Goal: Book appointment/travel/reservation

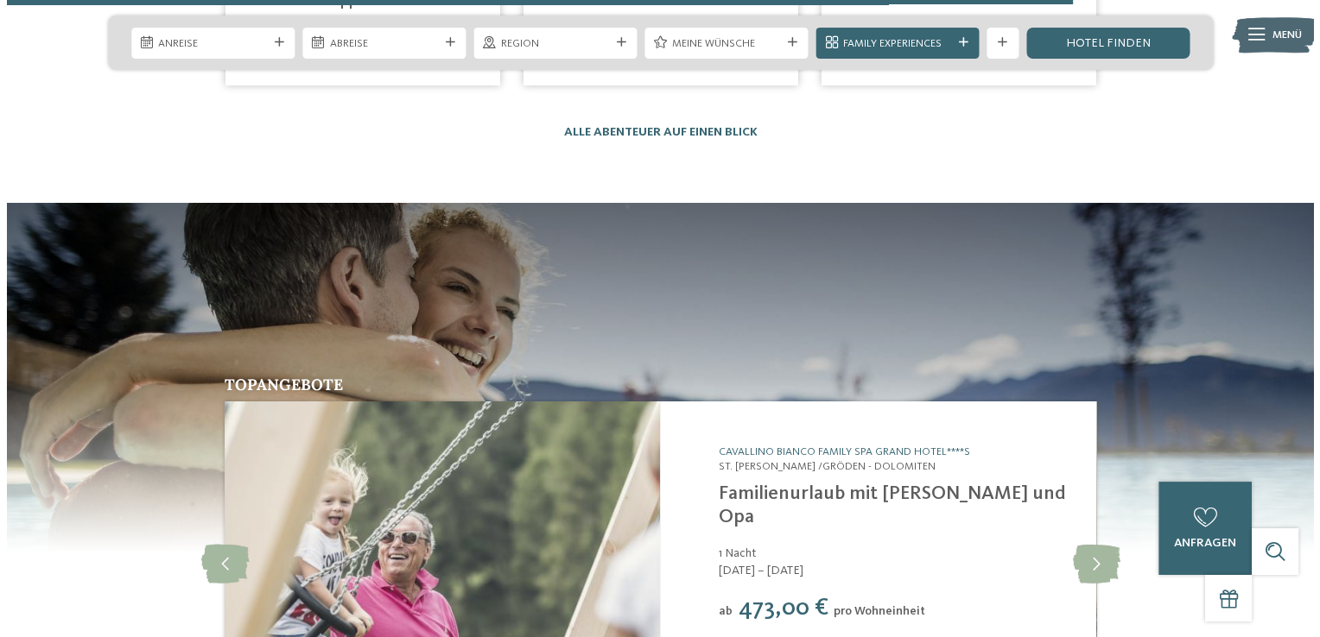
scroll to position [5304, 0]
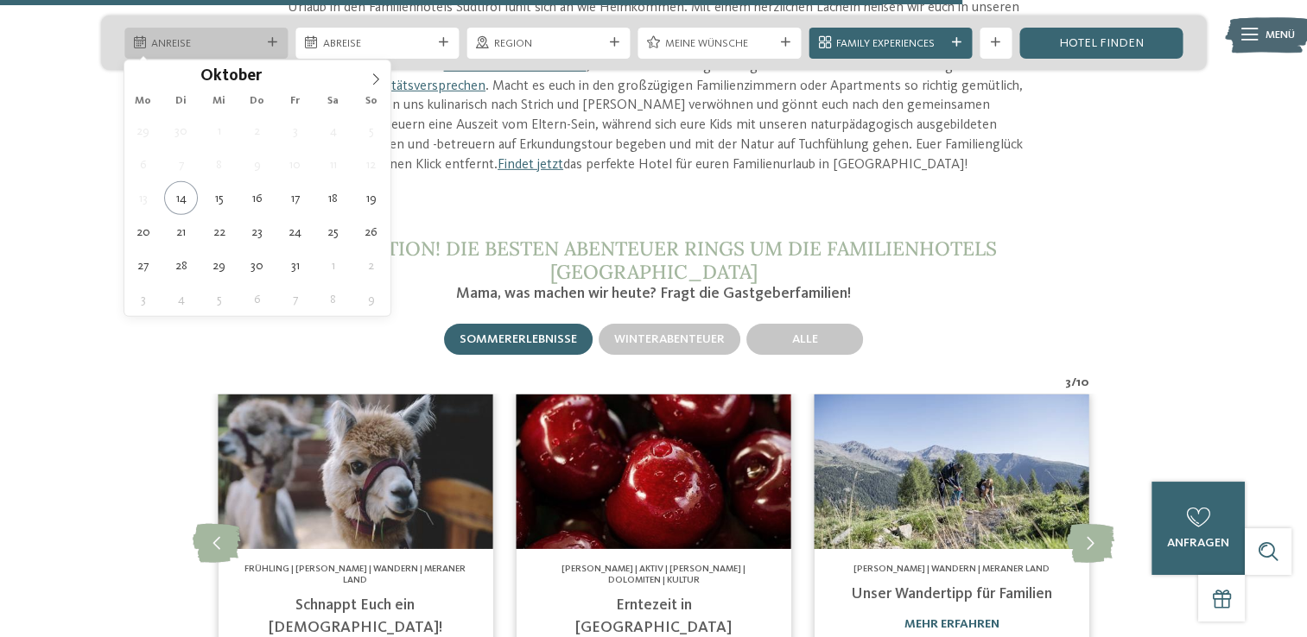
click at [224, 38] on span "Anreise" at bounding box center [205, 44] width 109 height 16
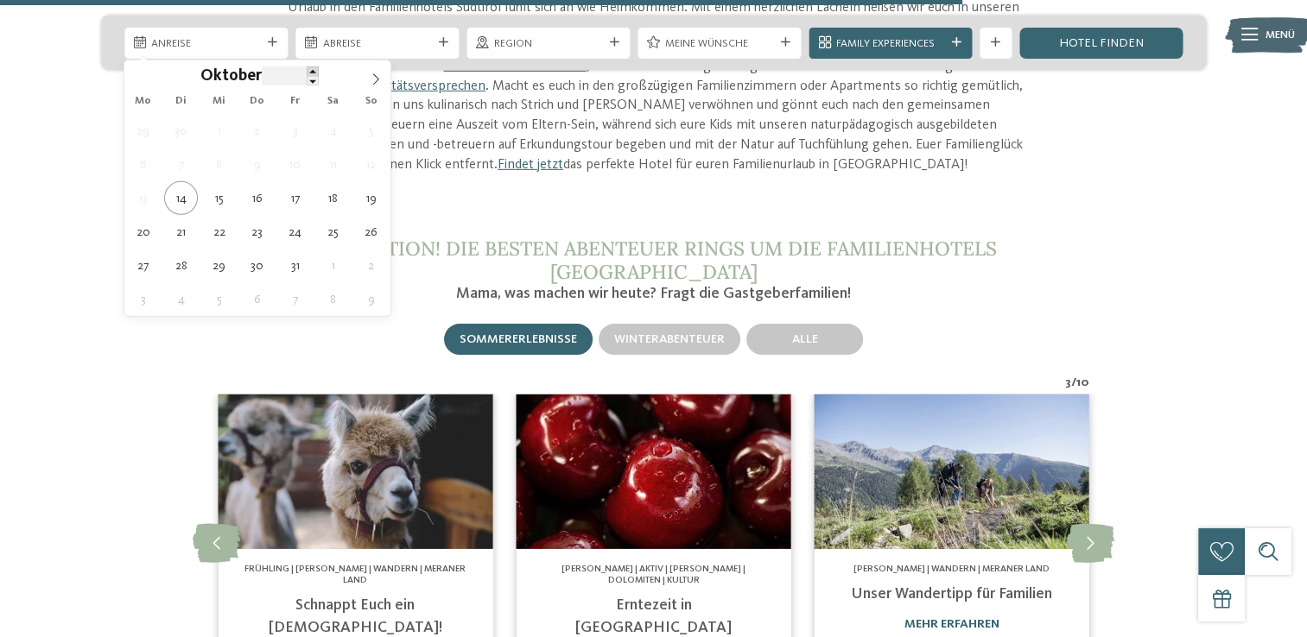
type input "****"
click at [308, 73] on span at bounding box center [313, 72] width 12 height 10
click at [133, 75] on icon at bounding box center [139, 79] width 12 height 12
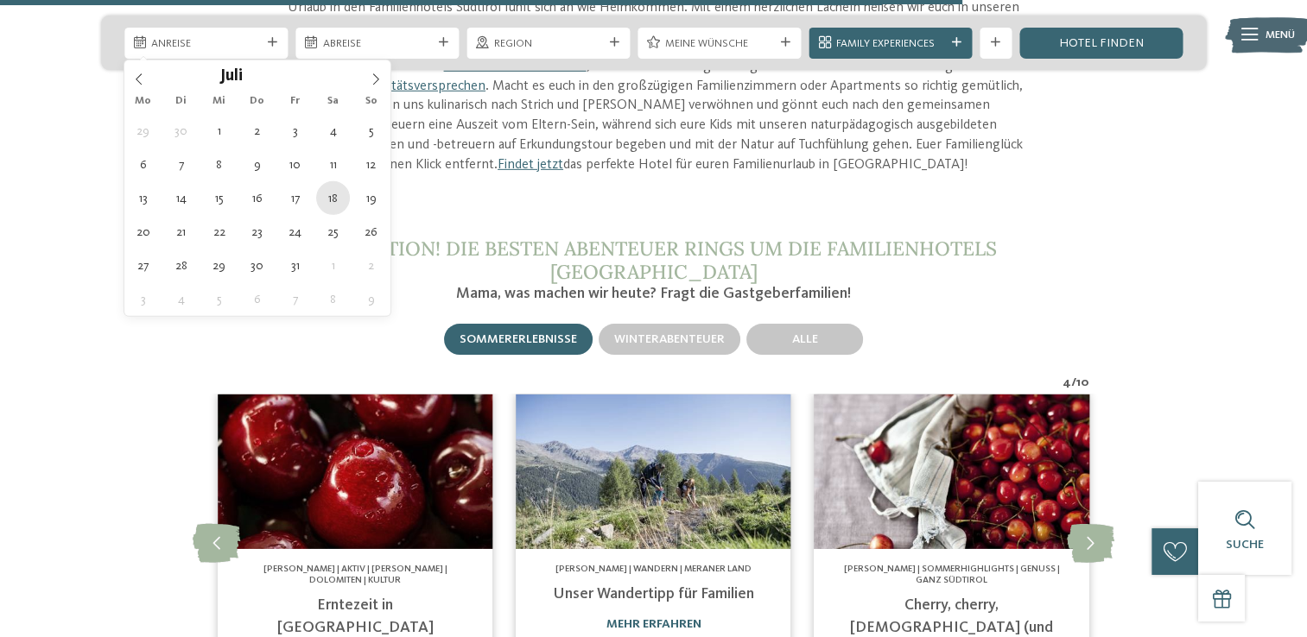
type div "18.07.2026"
type input "****"
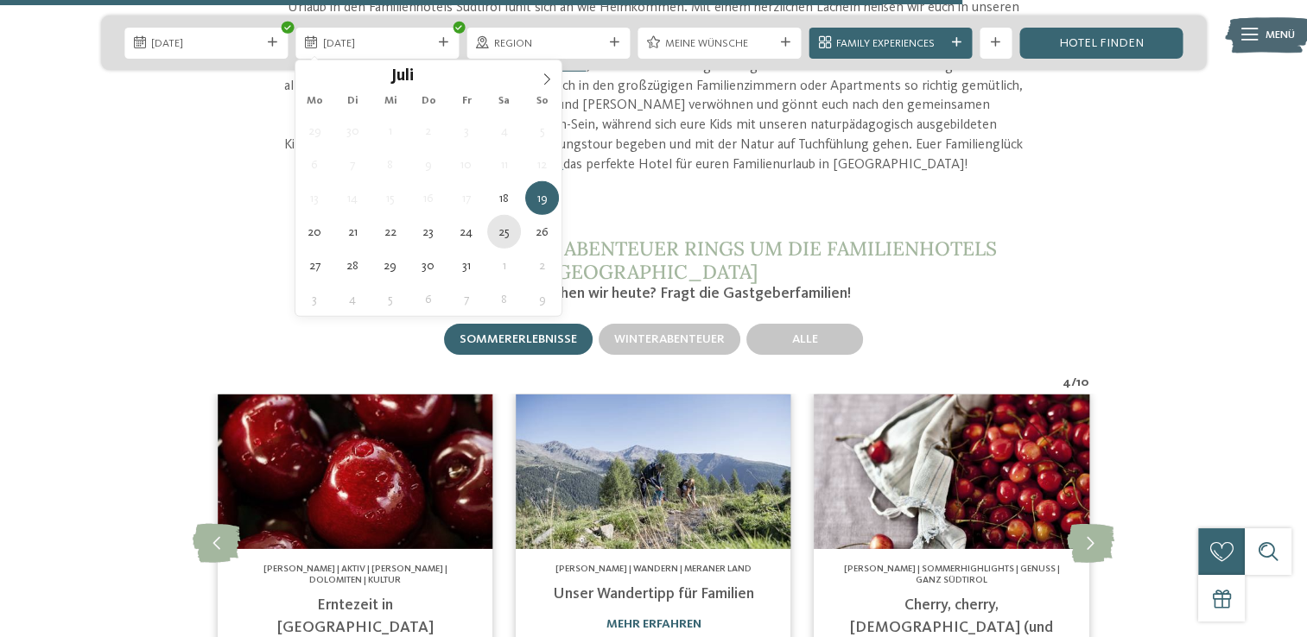
type div "25.07.2026"
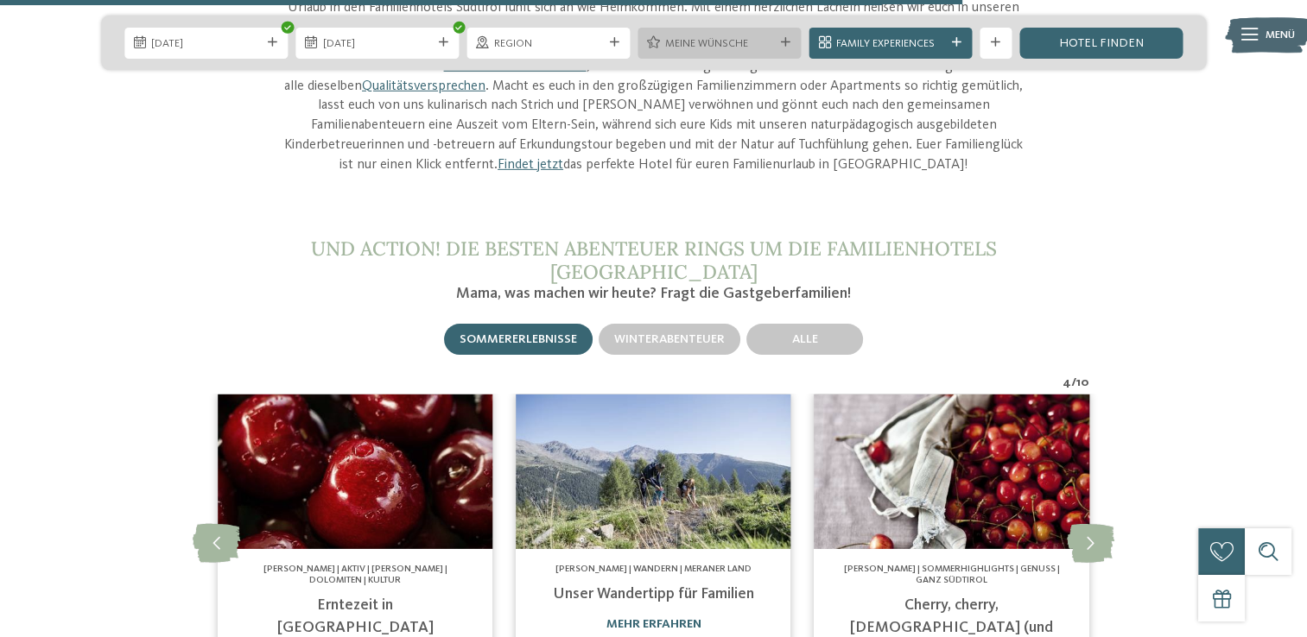
click at [767, 38] on span "Meine Wünsche" at bounding box center [719, 44] width 109 height 16
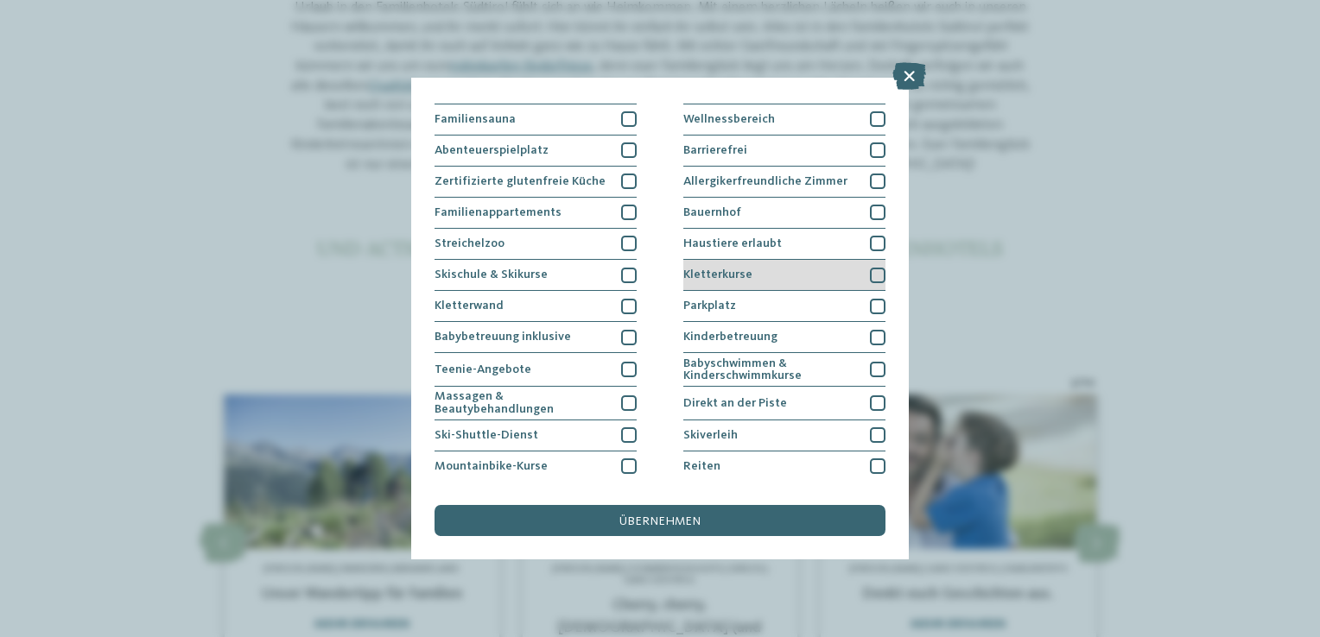
scroll to position [173, 0]
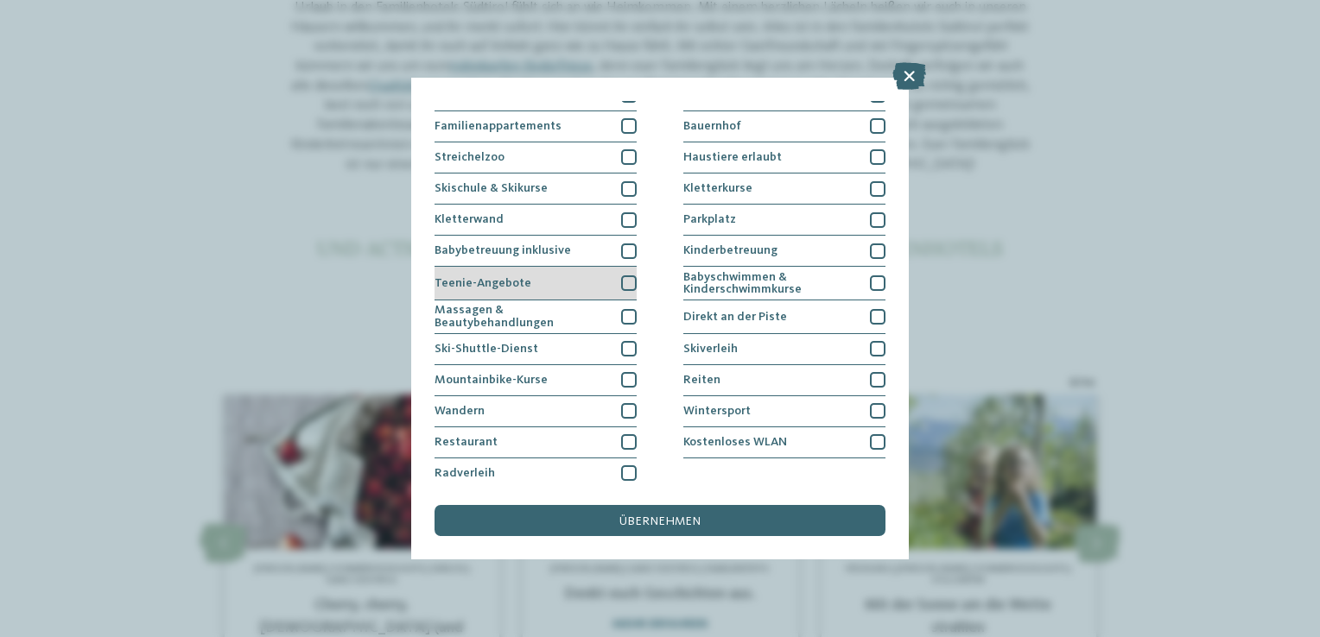
click at [625, 278] on div at bounding box center [629, 284] width 16 height 16
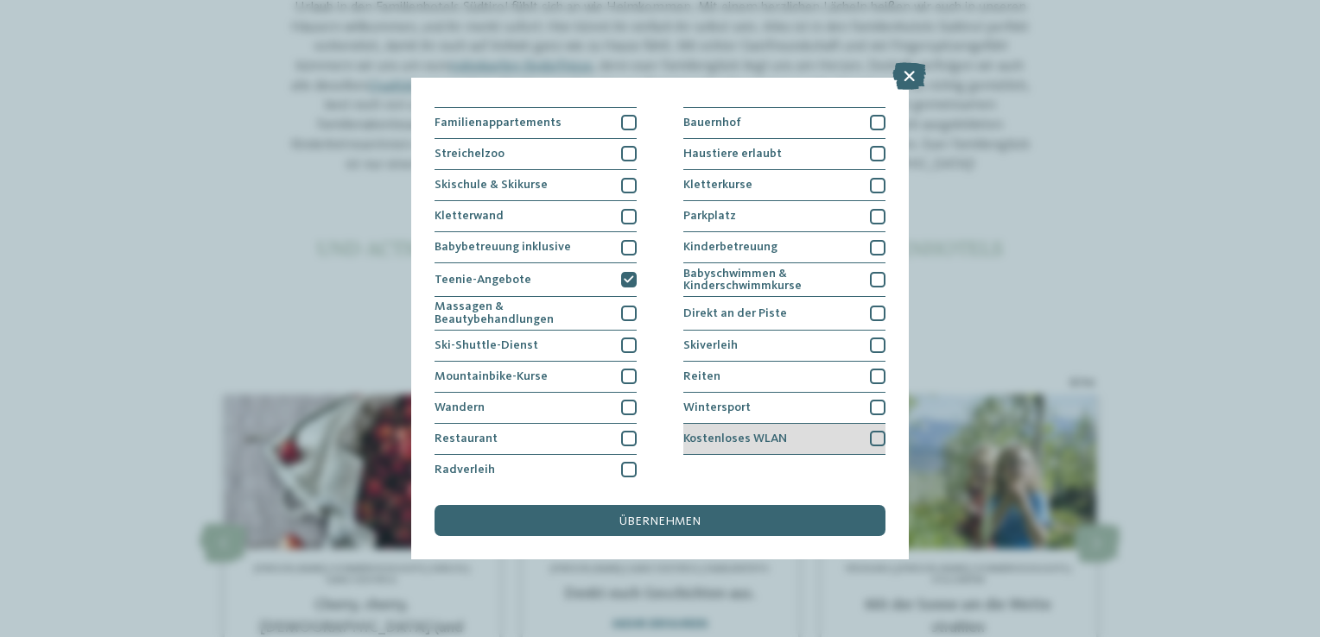
scroll to position [176, 0]
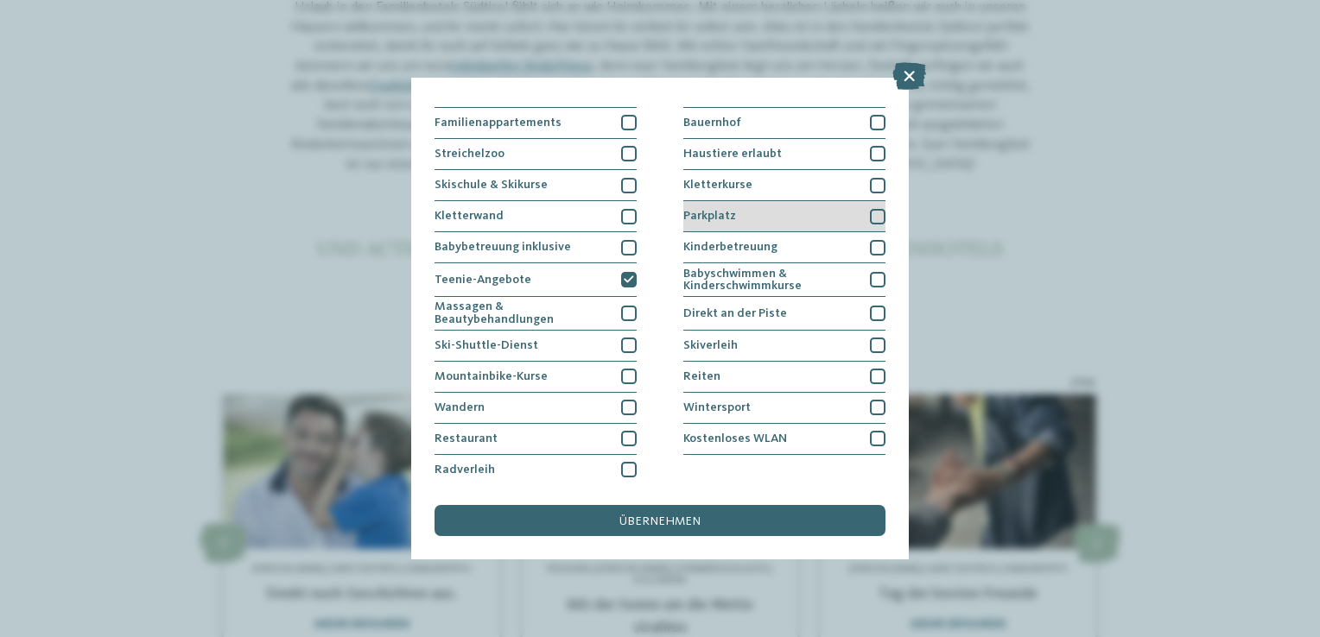
click at [876, 218] on div at bounding box center [878, 217] width 16 height 16
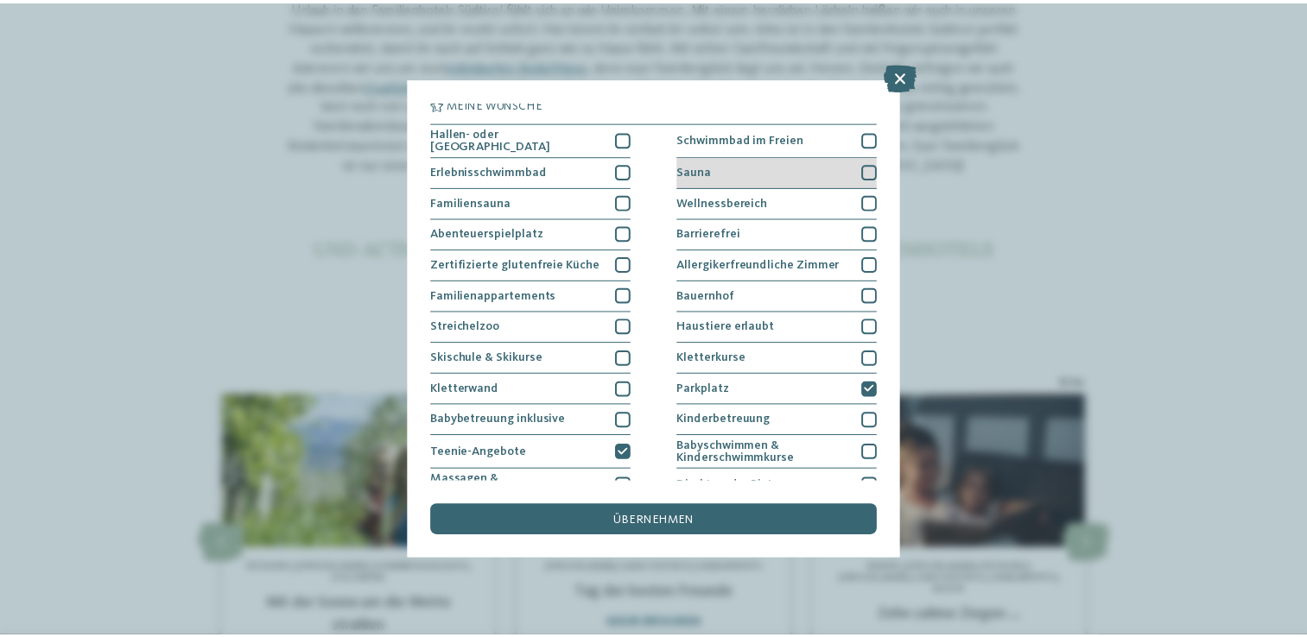
scroll to position [0, 0]
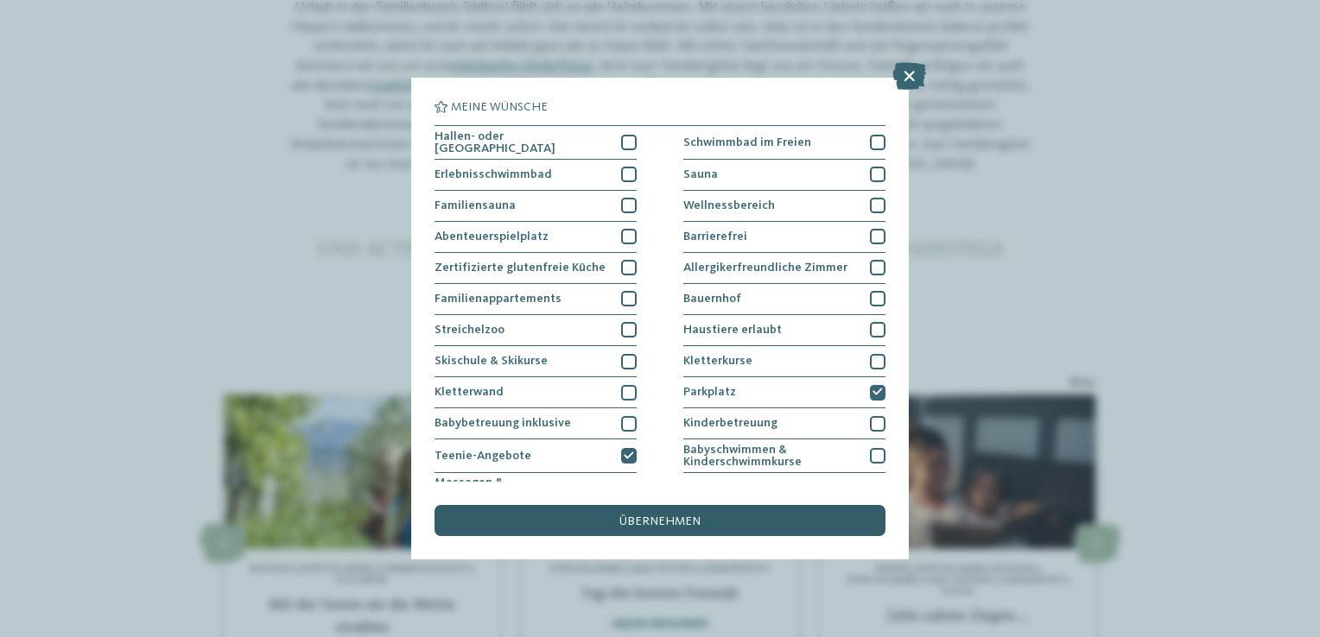
click at [783, 522] on div "übernehmen" at bounding box center [659, 520] width 451 height 31
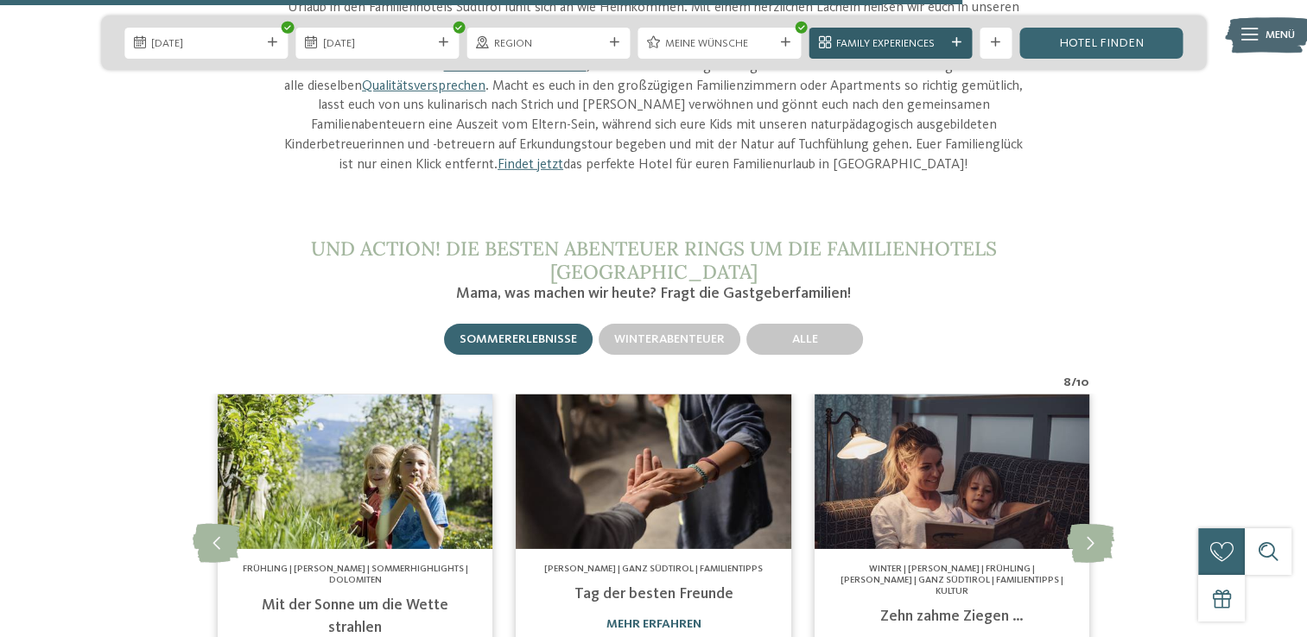
click at [965, 40] on div "Family Experiences" at bounding box center [890, 43] width 163 height 31
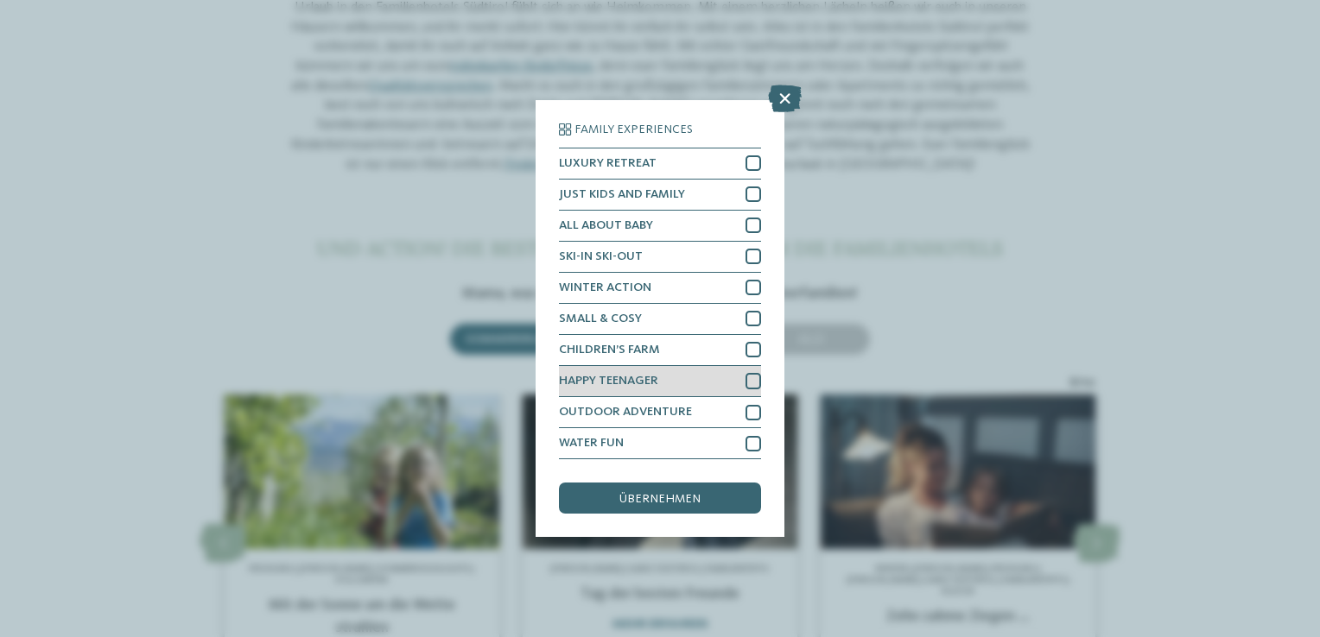
click at [753, 385] on div at bounding box center [753, 381] width 16 height 16
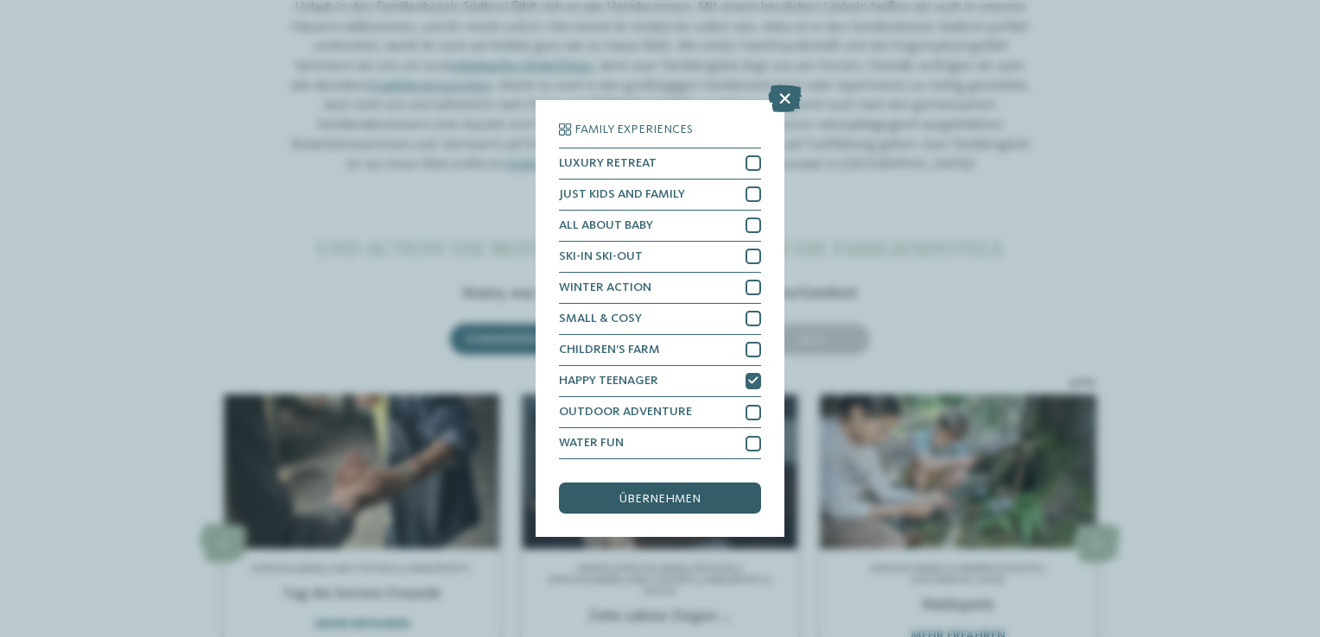
click at [703, 506] on div "übernehmen" at bounding box center [660, 498] width 202 height 31
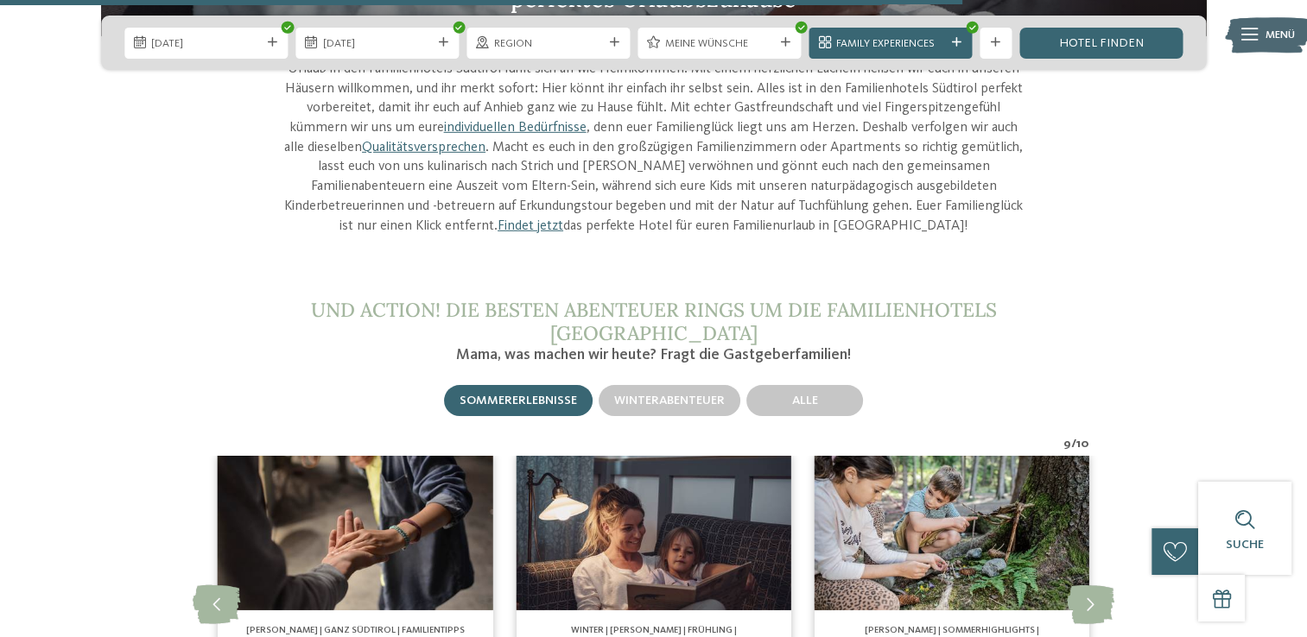
scroll to position [5217, 0]
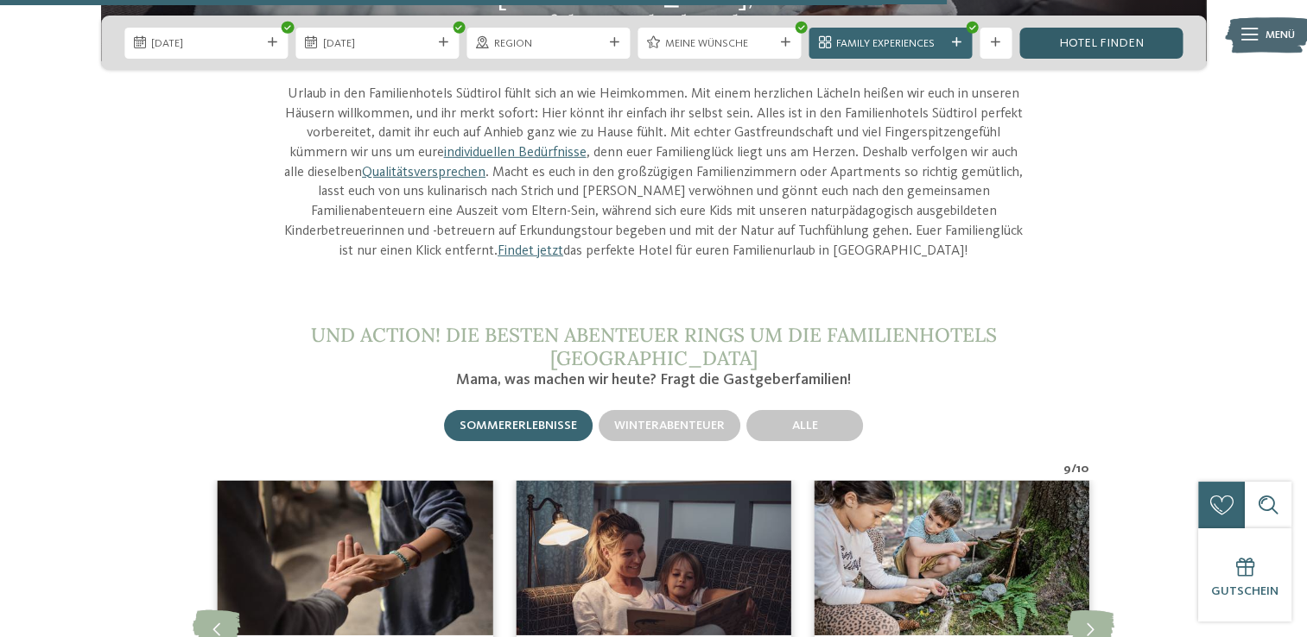
click at [1090, 47] on link "Hotel finden" at bounding box center [1100, 43] width 163 height 31
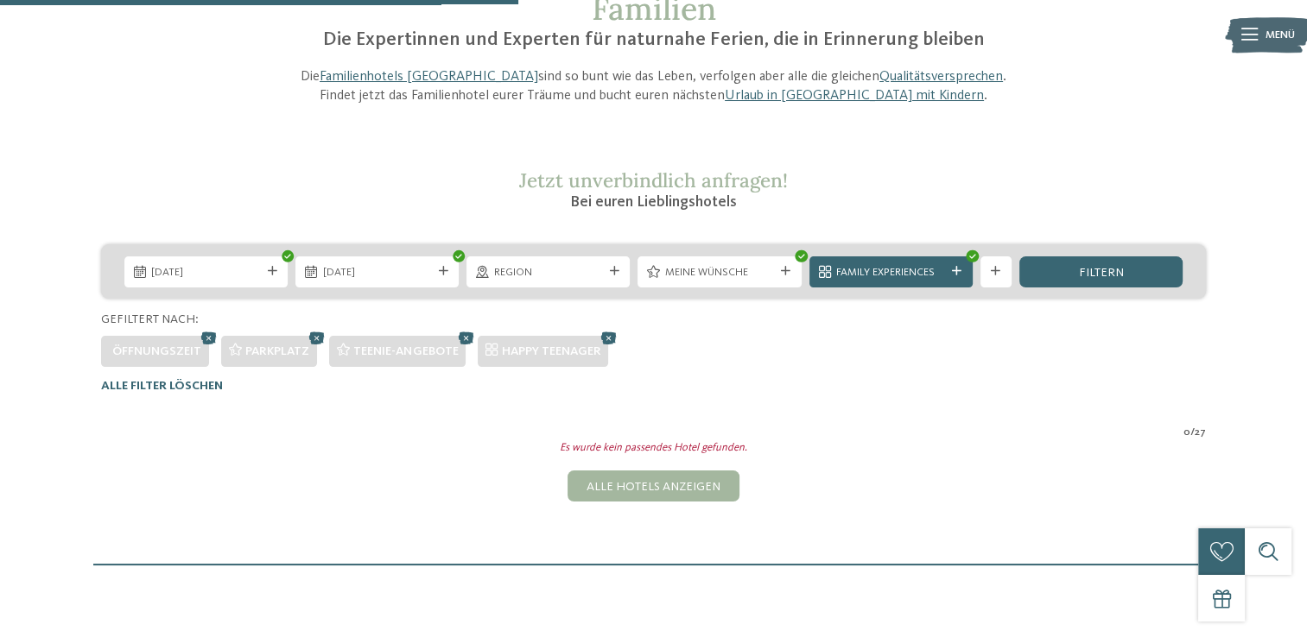
scroll to position [155, 0]
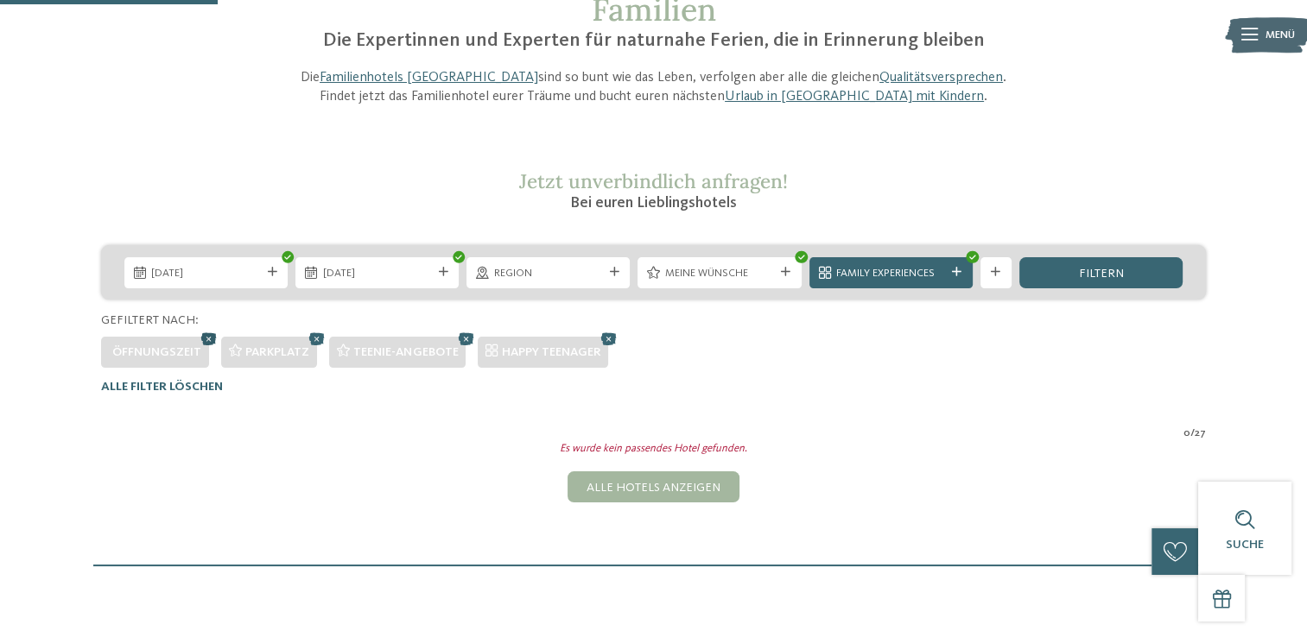
click at [211, 339] on icon at bounding box center [209, 338] width 23 height 21
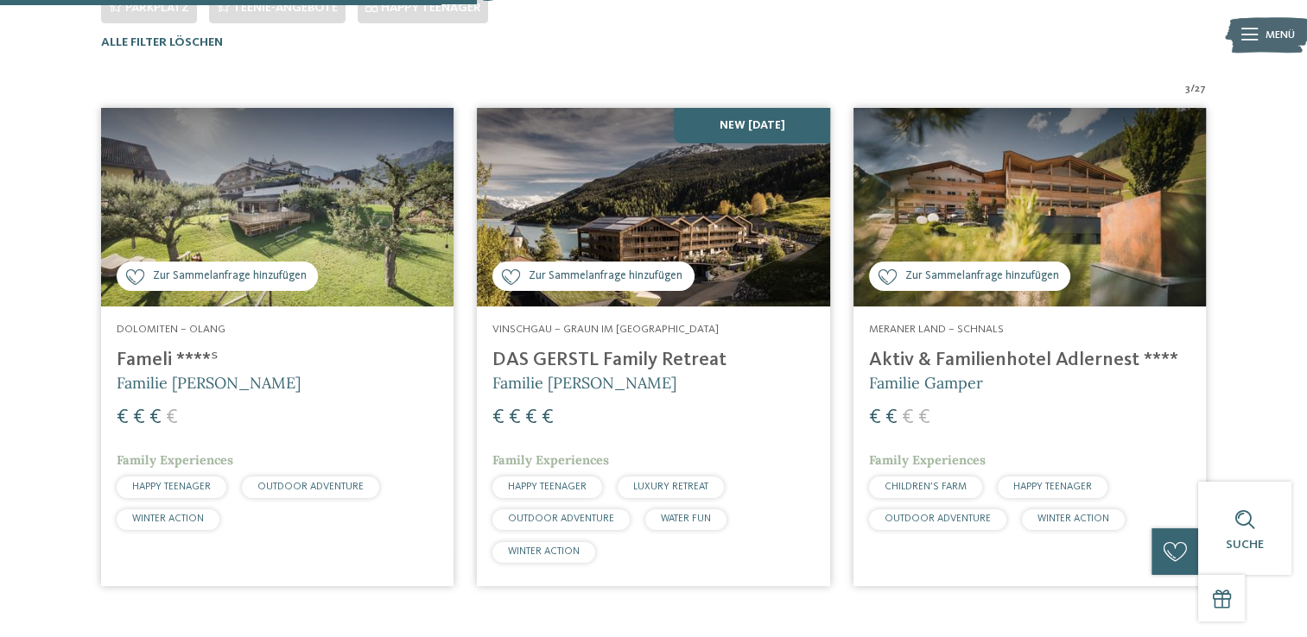
scroll to position [500, 0]
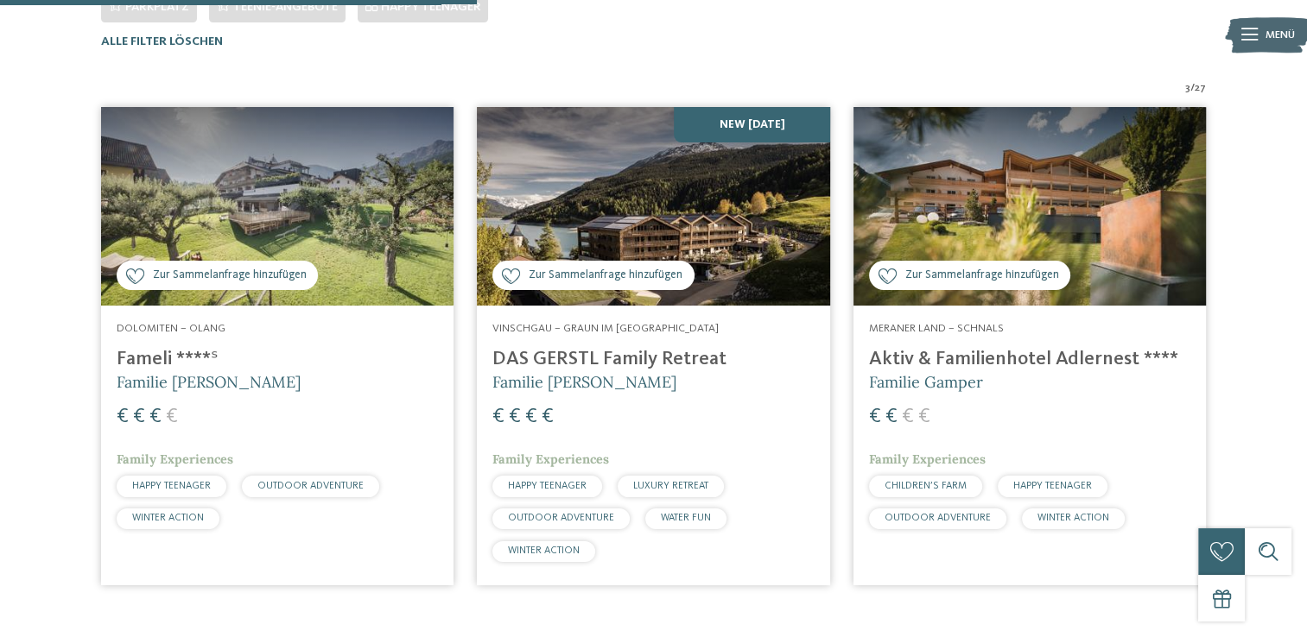
click at [667, 359] on h4 "DAS GERSTL Family Retreat" at bounding box center [652, 359] width 321 height 23
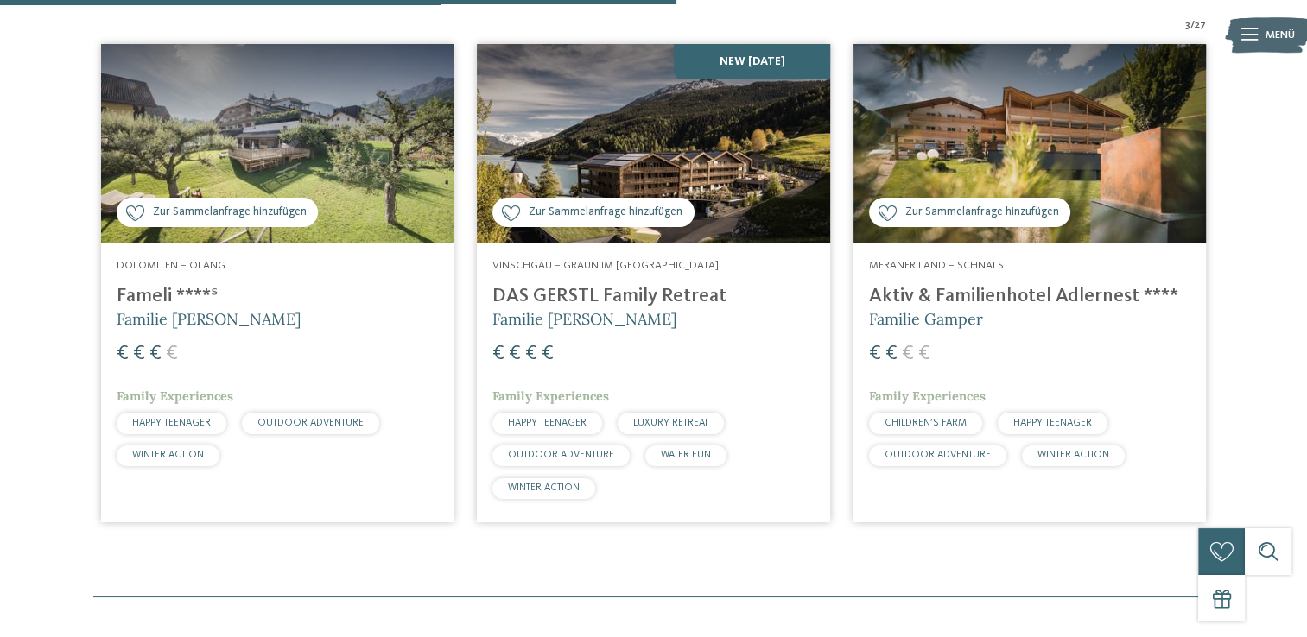
scroll to position [414, 0]
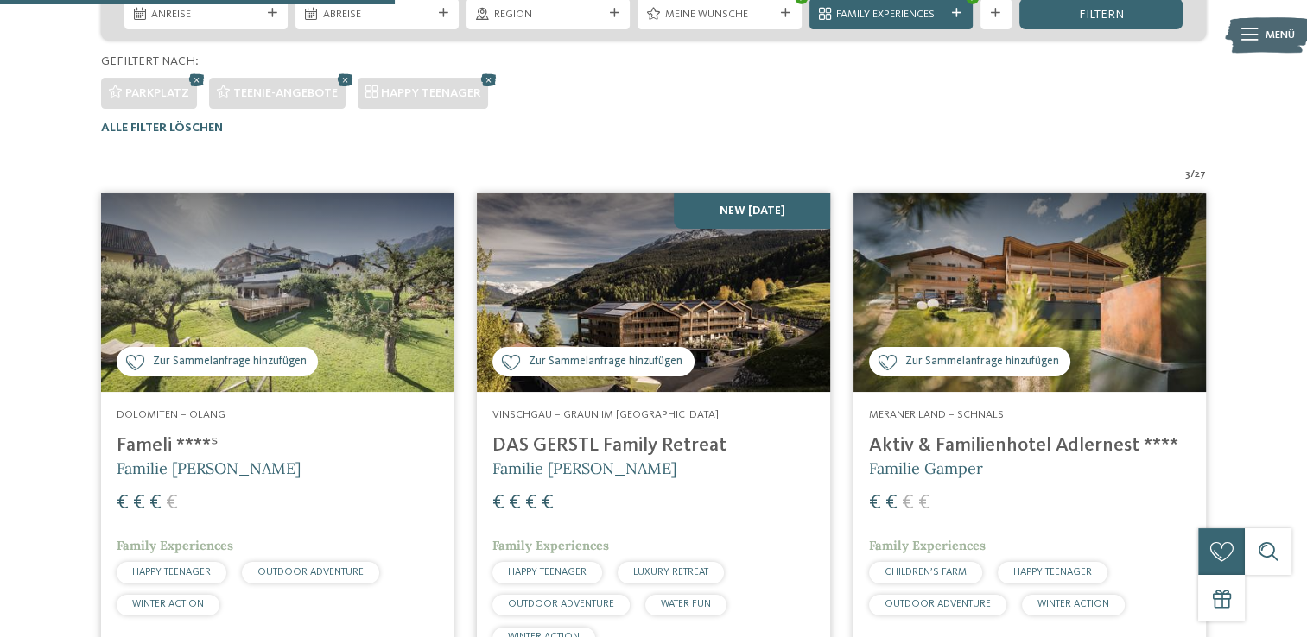
click at [632, 285] on img at bounding box center [653, 292] width 352 height 199
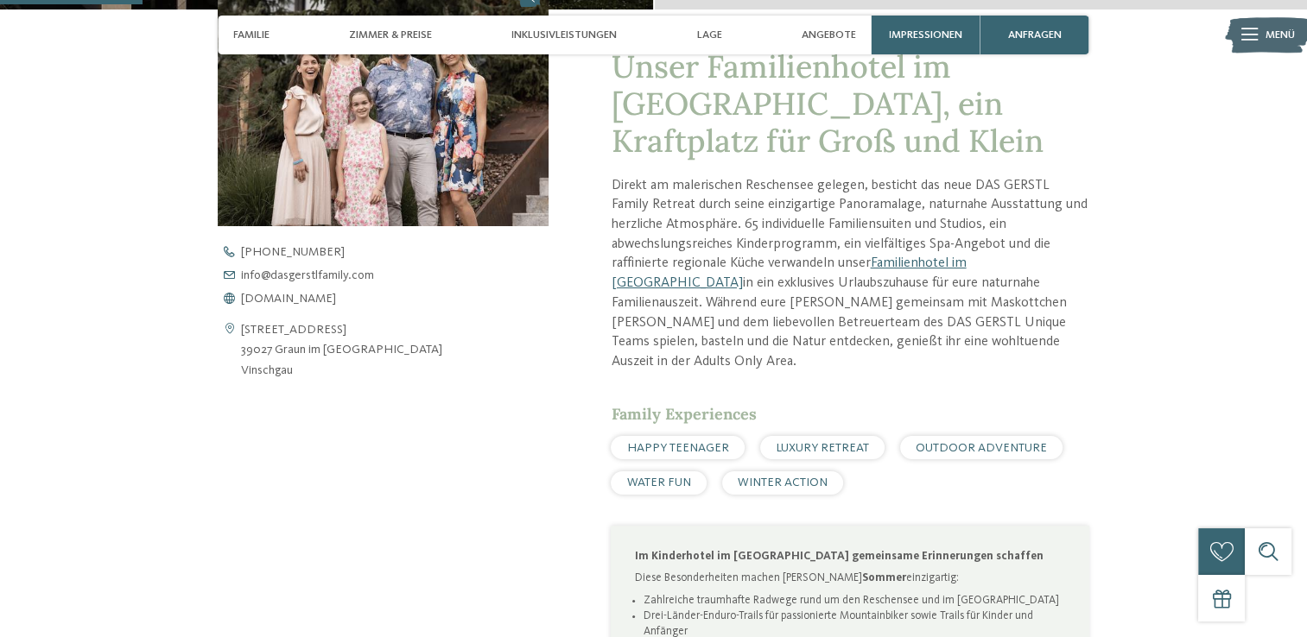
scroll to position [605, 0]
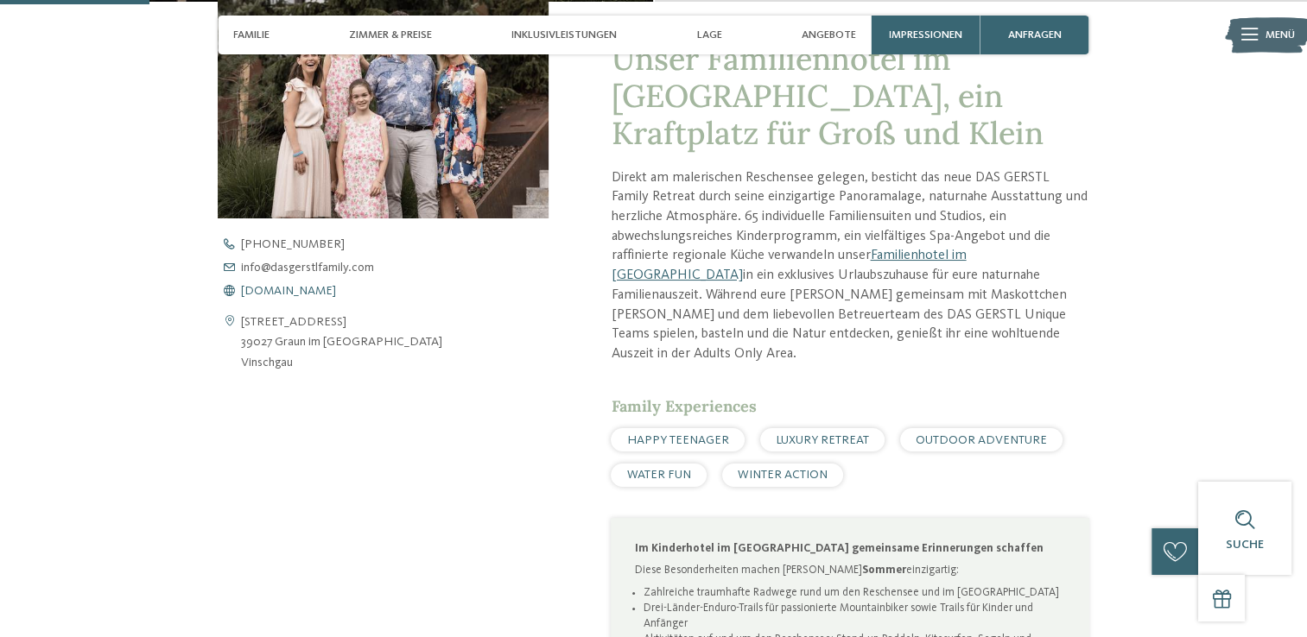
click at [321, 293] on span "www.dasgerstlfamily.com" at bounding box center [288, 291] width 95 height 12
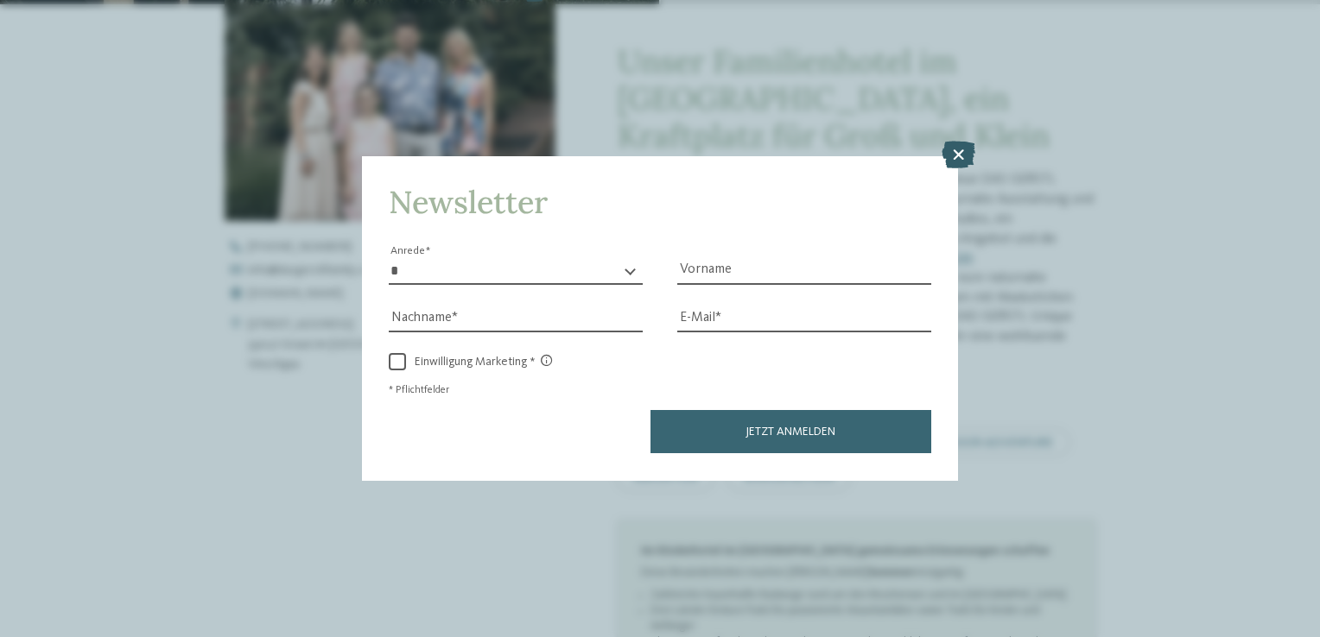
click at [947, 161] on icon at bounding box center [959, 156] width 34 height 28
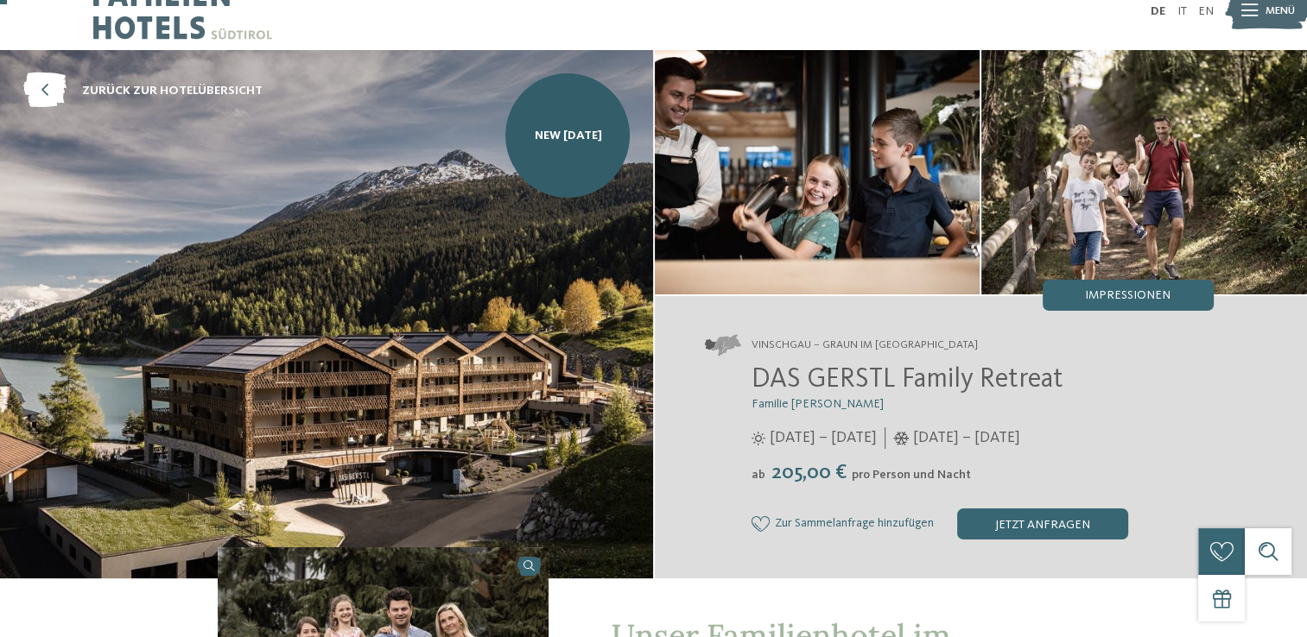
scroll to position [0, 0]
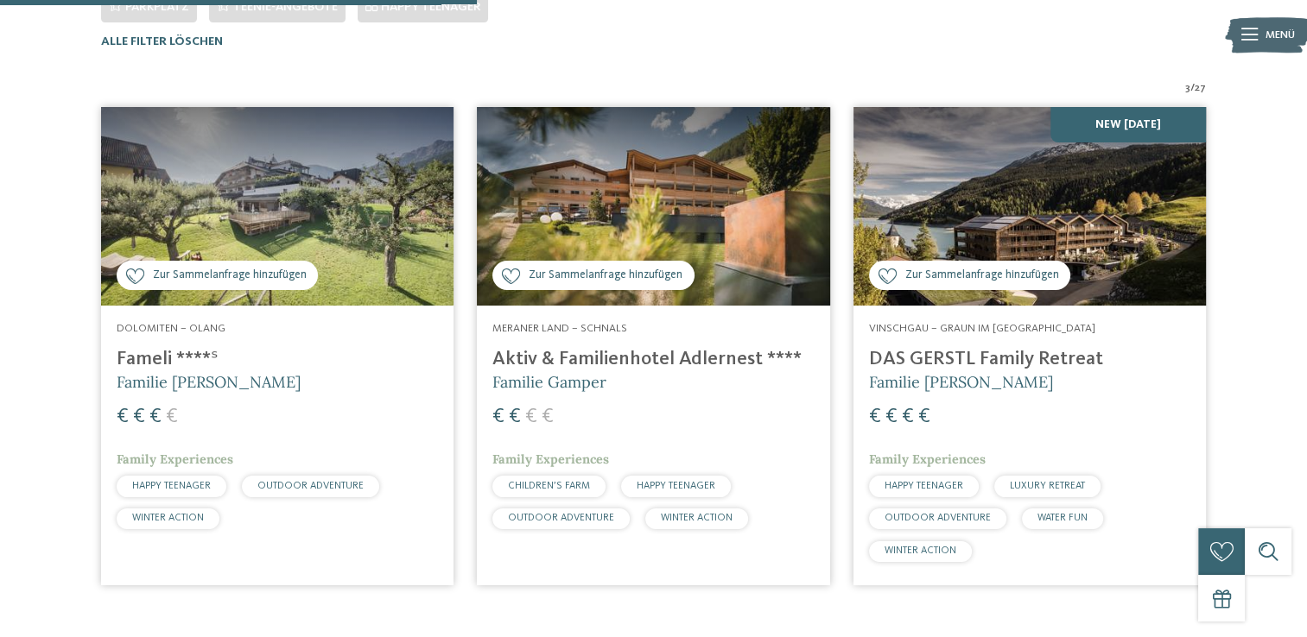
click at [622, 215] on img at bounding box center [653, 206] width 352 height 199
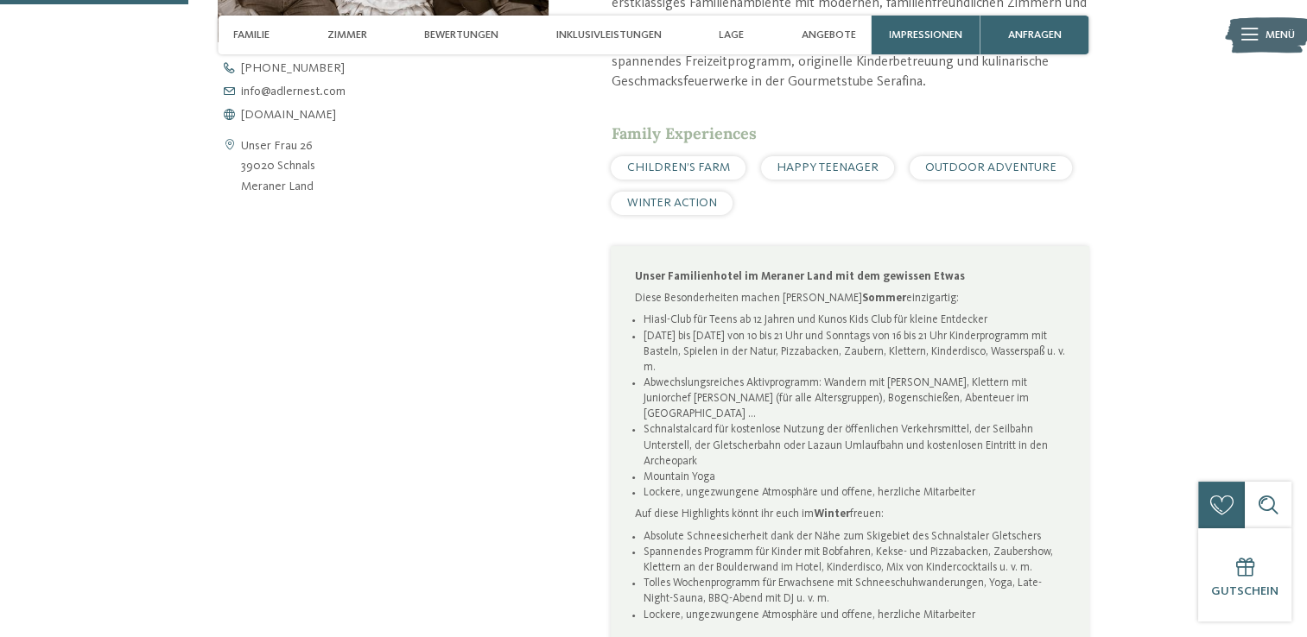
scroll to position [777, 0]
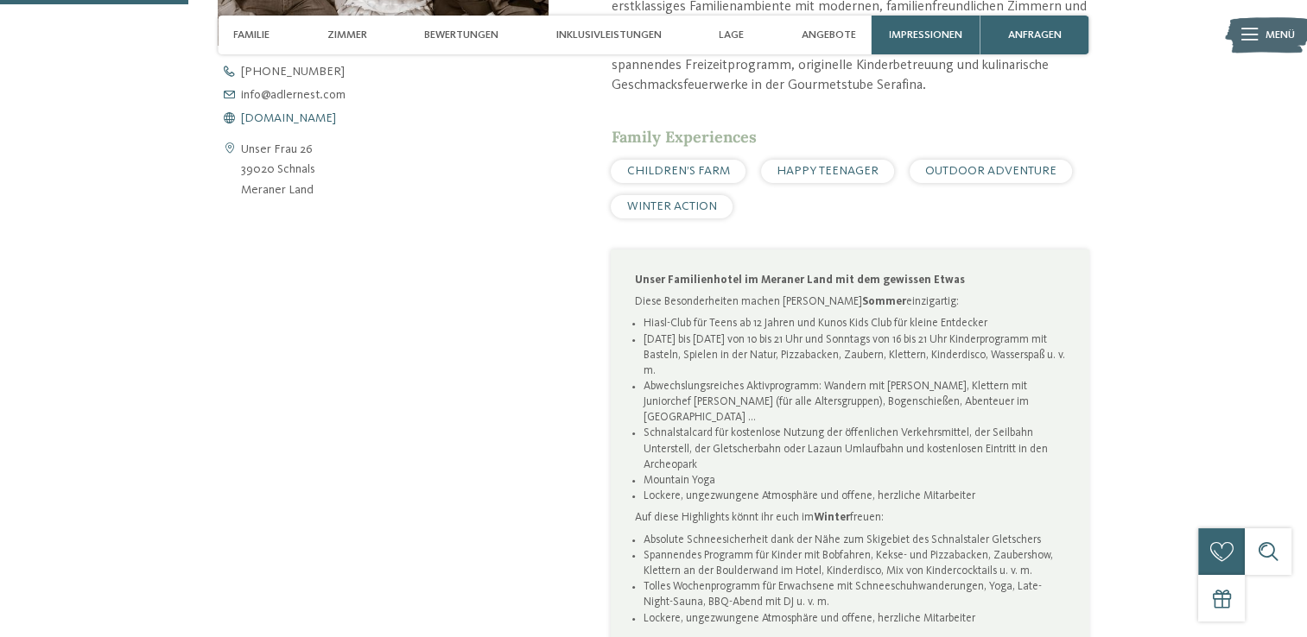
click at [265, 117] on span "www.adlernest.com" at bounding box center [288, 118] width 95 height 12
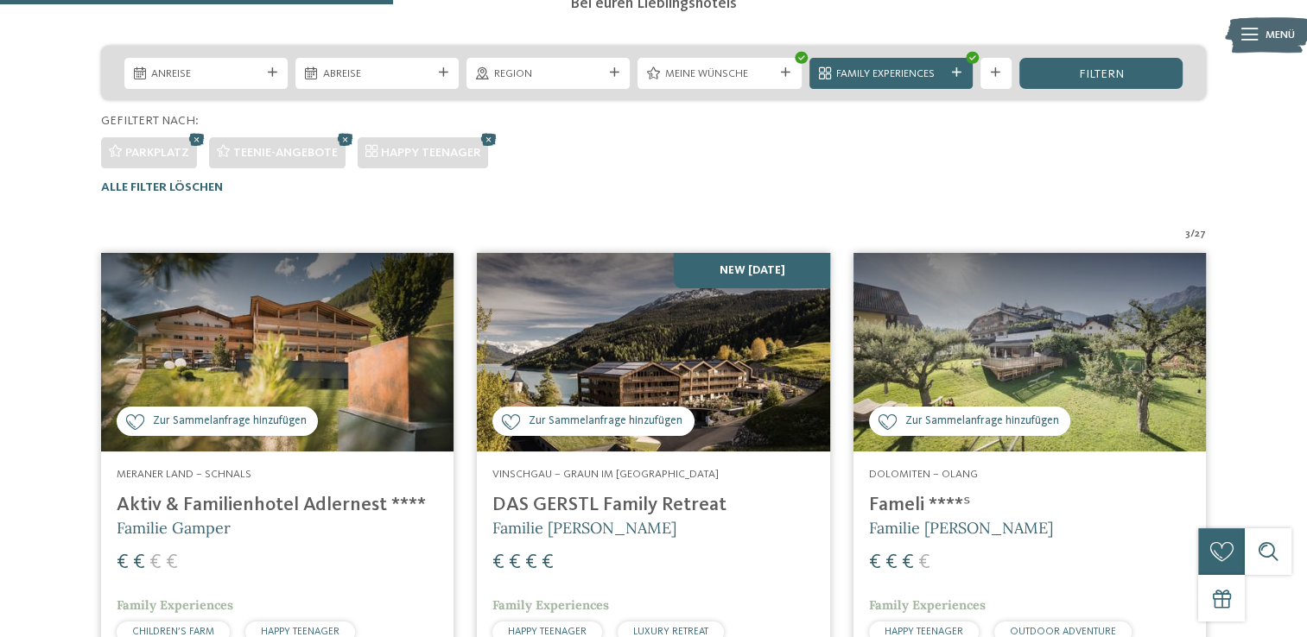
scroll to position [327, 0]
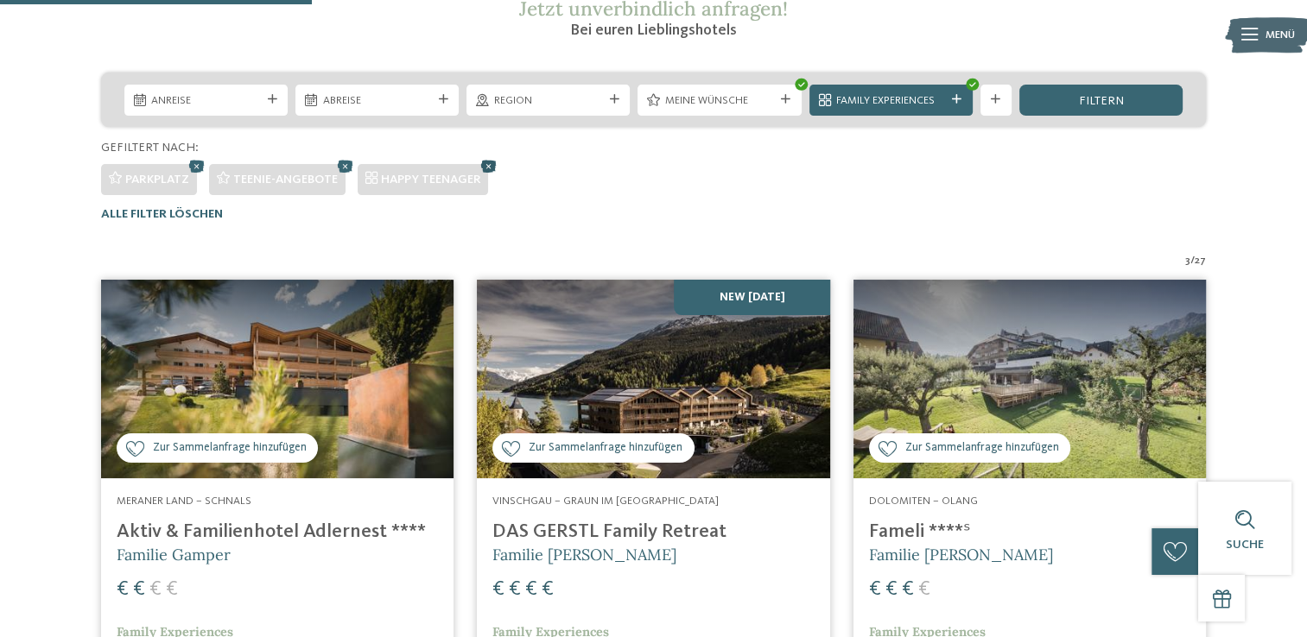
click at [484, 171] on icon at bounding box center [488, 165] width 23 height 21
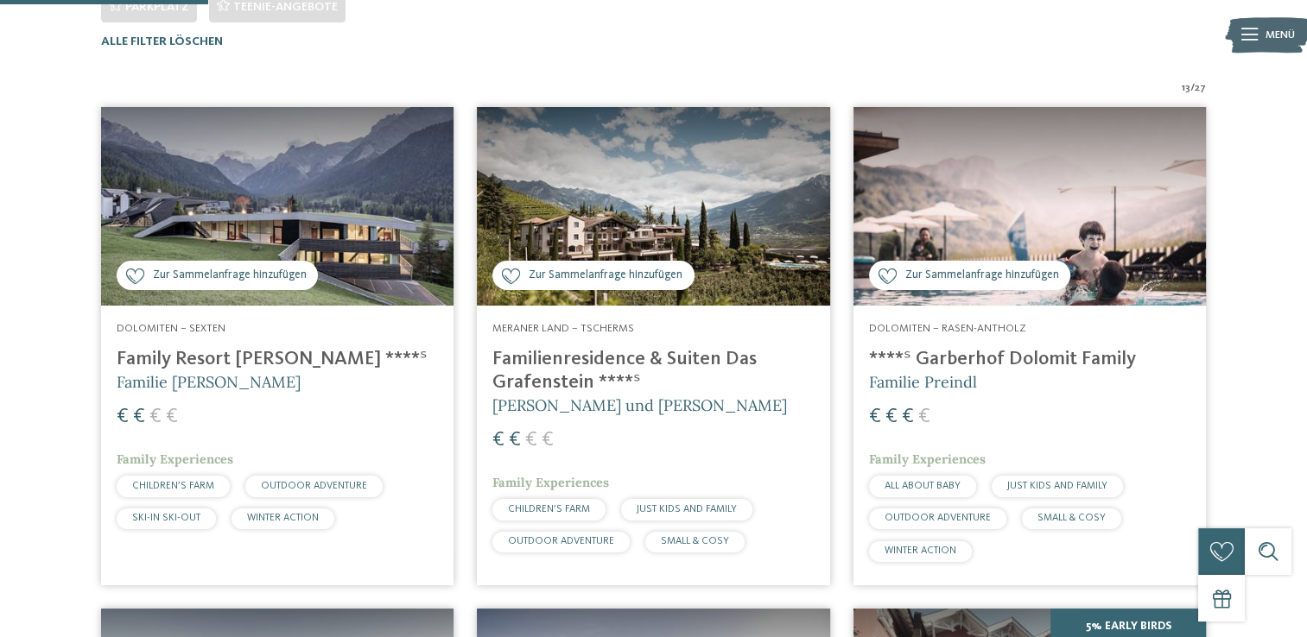
scroll to position [587, 0]
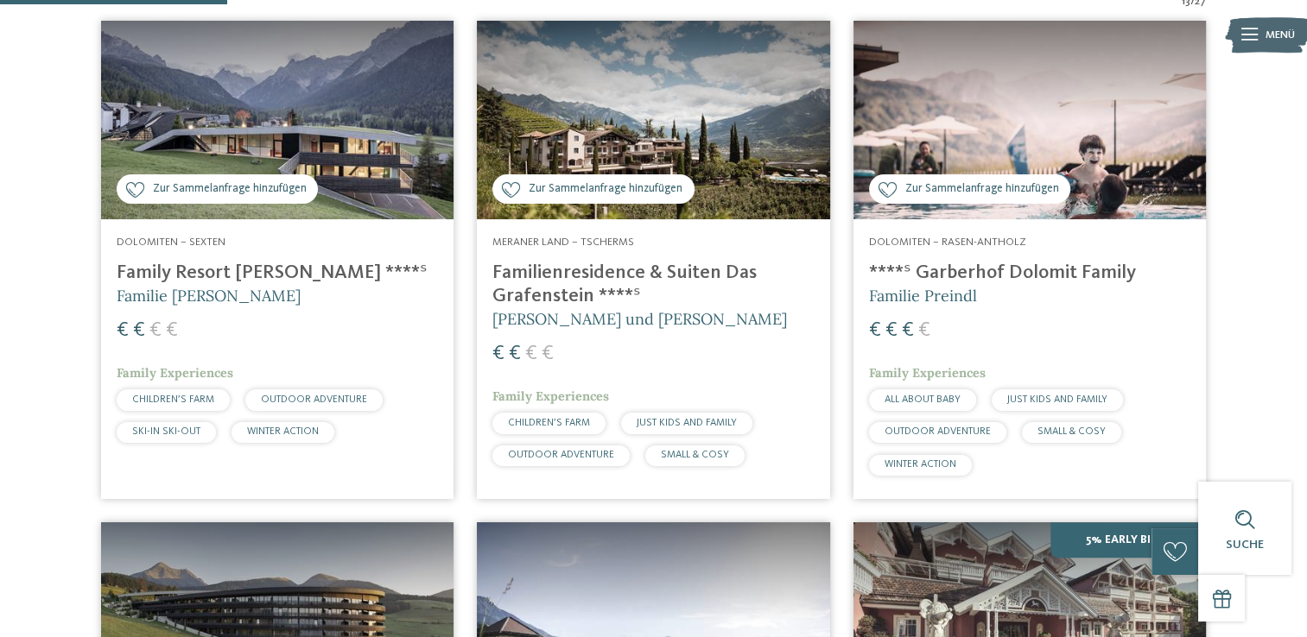
click at [731, 136] on img at bounding box center [653, 120] width 352 height 199
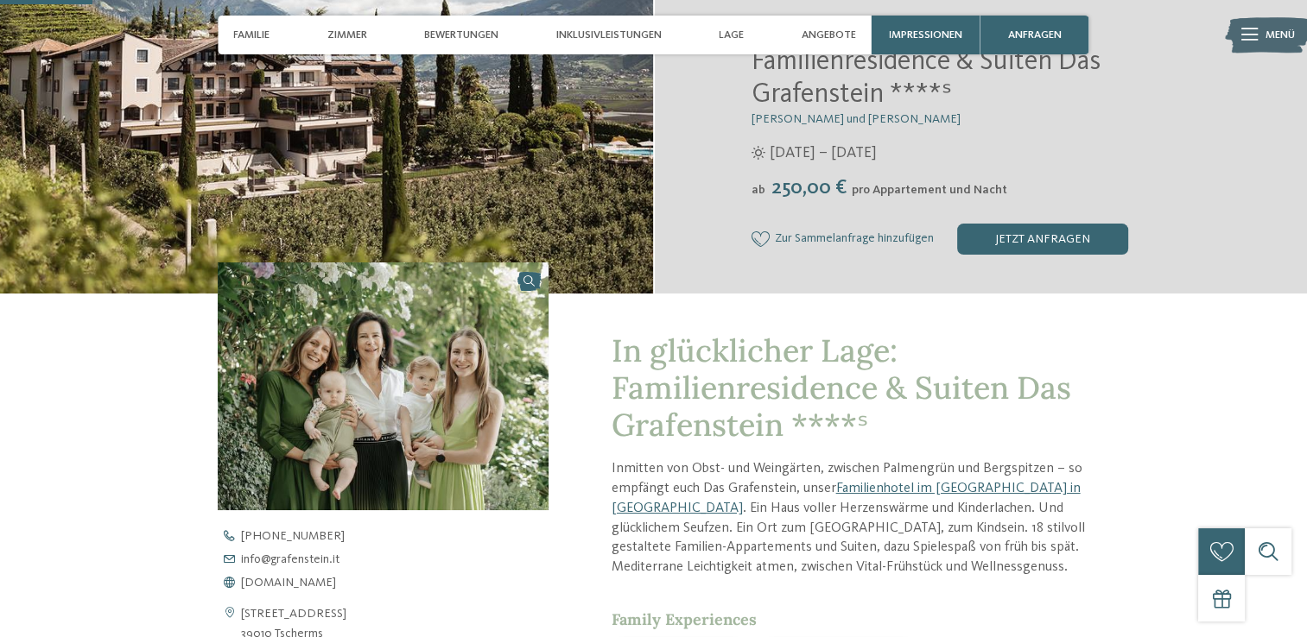
scroll to position [432, 0]
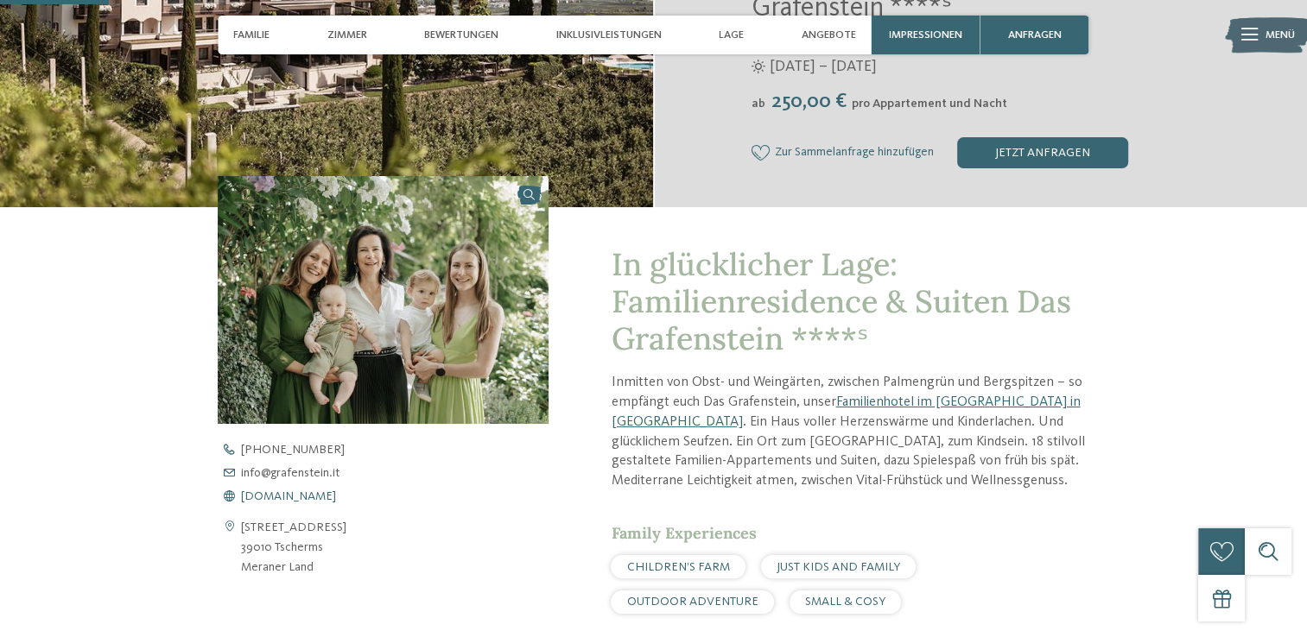
click at [301, 496] on span "www.grafenstein.it" at bounding box center [288, 497] width 95 height 12
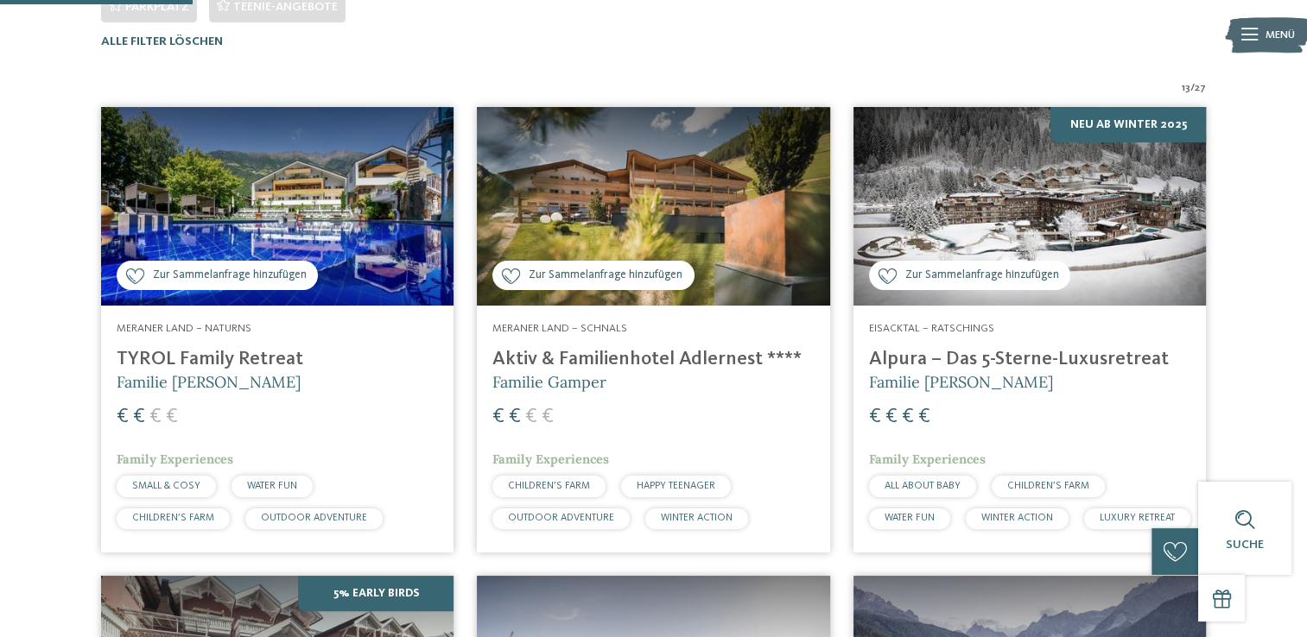
click at [317, 245] on img at bounding box center [277, 206] width 352 height 199
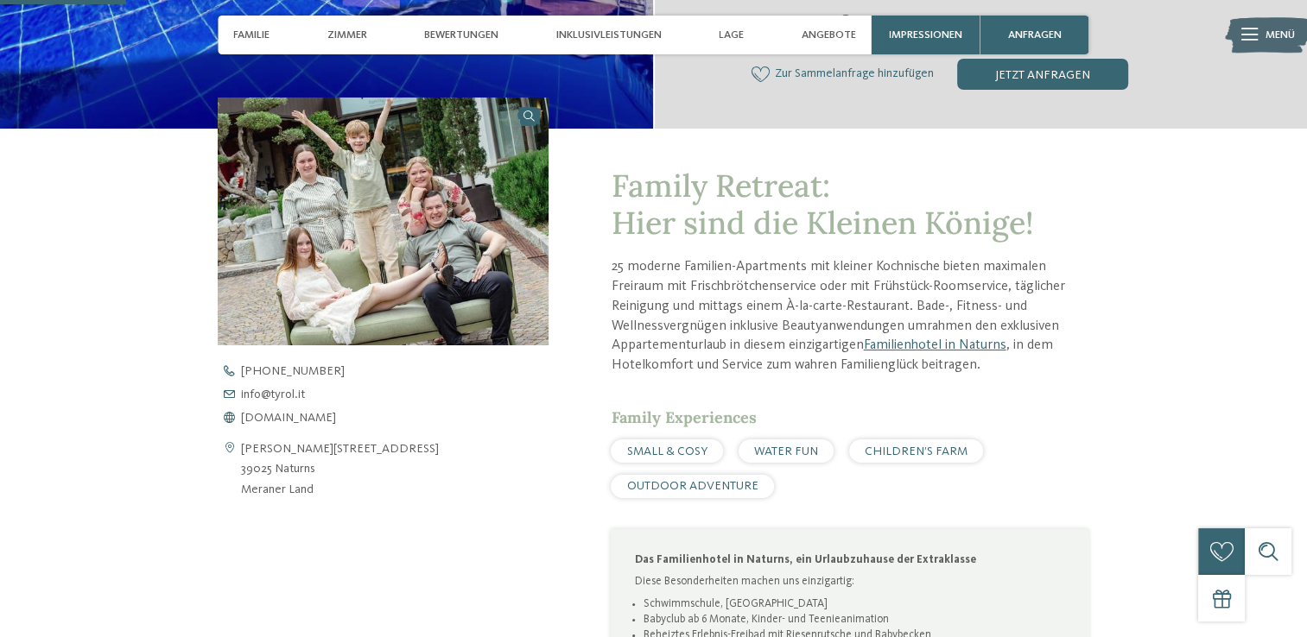
scroll to position [518, 0]
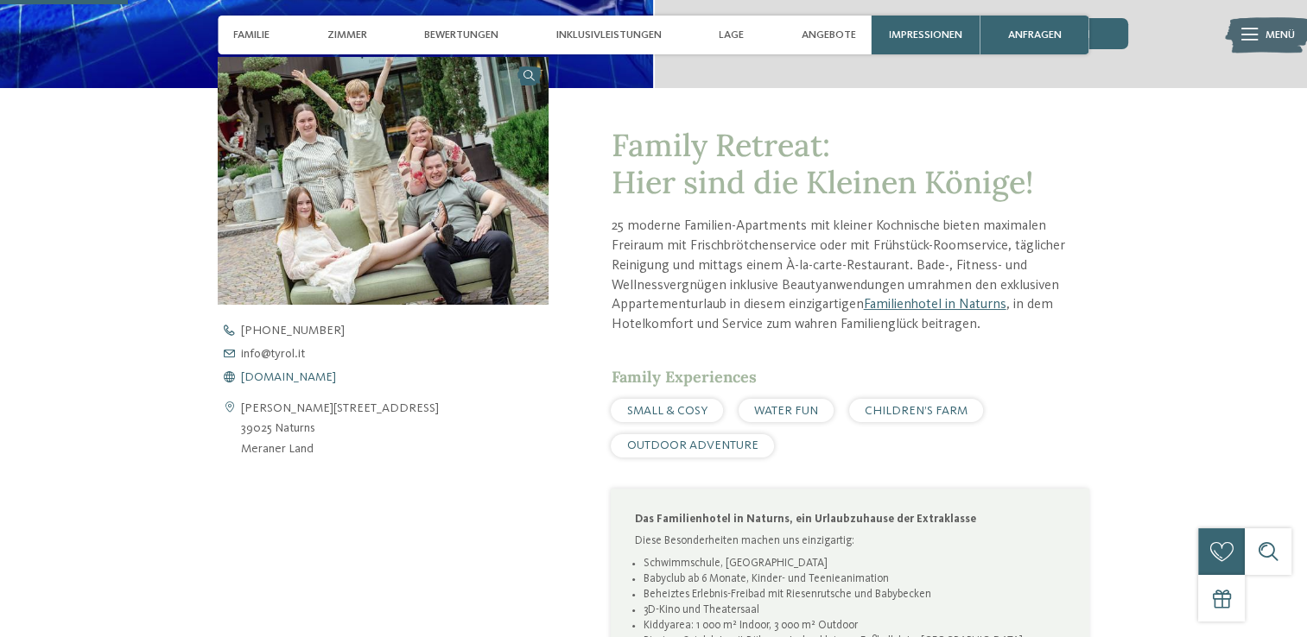
click at [282, 380] on span "www.tyrol.it" at bounding box center [288, 377] width 95 height 12
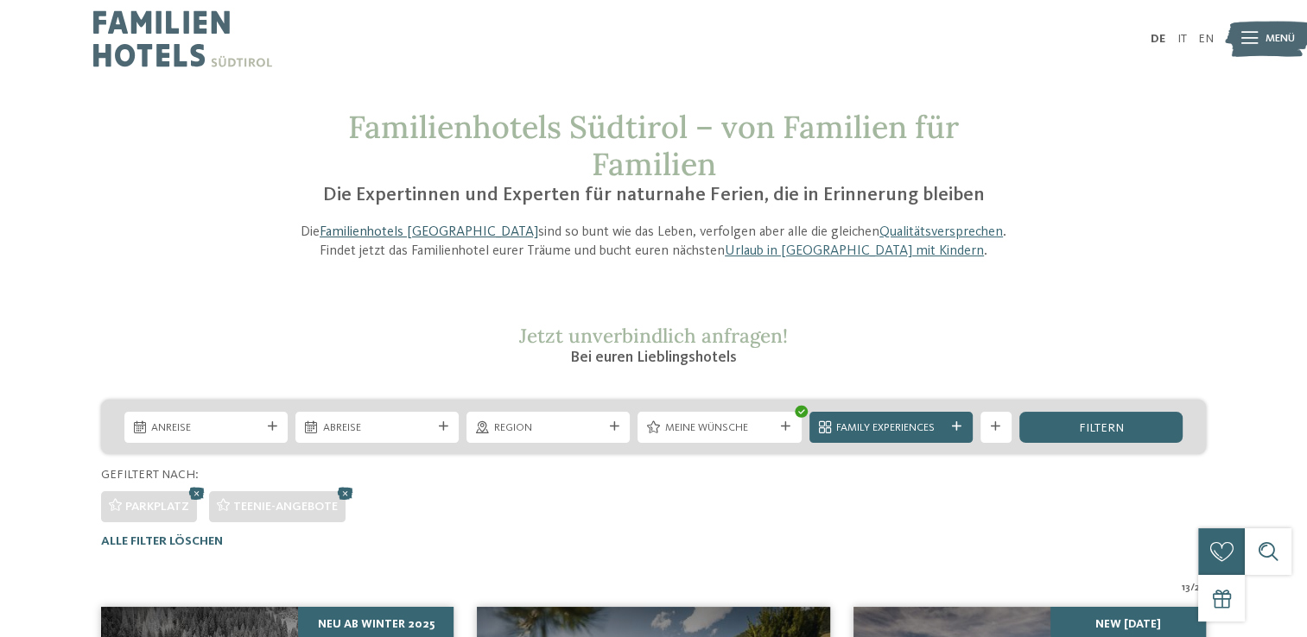
click at [358, 227] on link "Familienhotels [GEOGRAPHIC_DATA]" at bounding box center [429, 232] width 219 height 14
